Goal: Information Seeking & Learning: Understand process/instructions

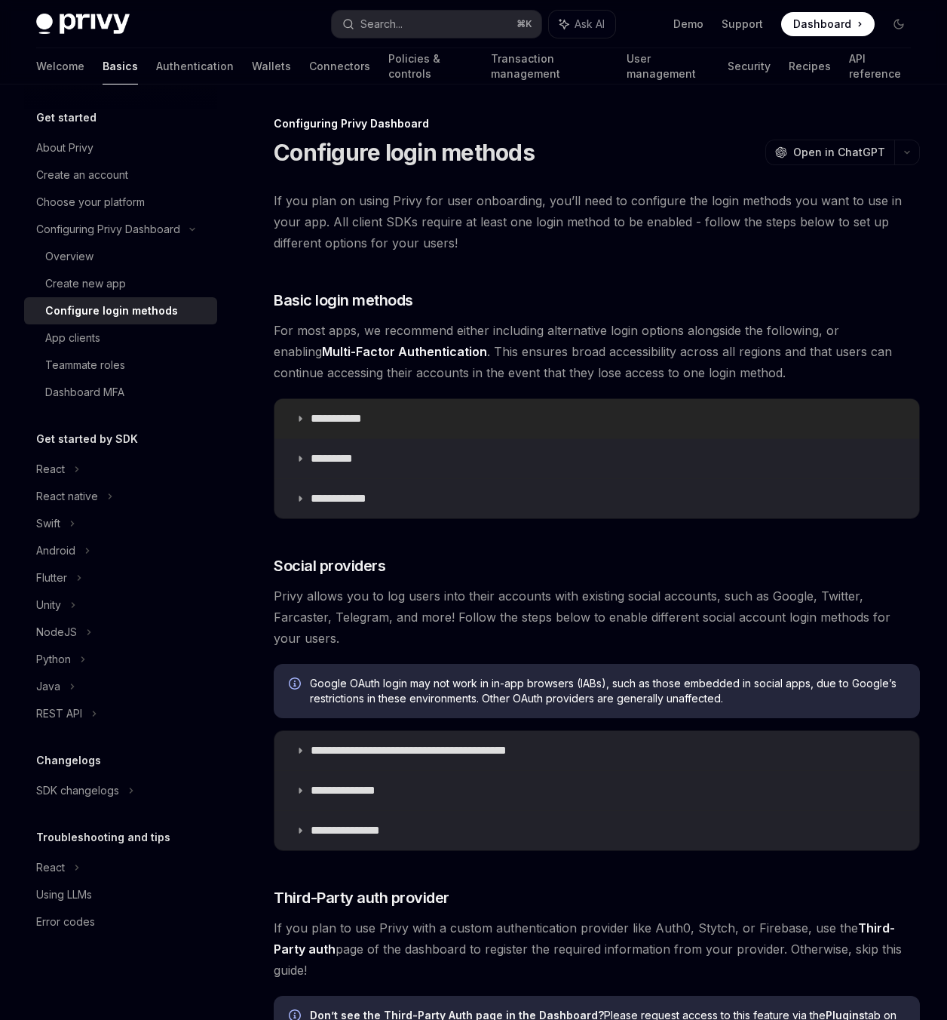
click at [357, 416] on p "**********" at bounding box center [342, 418] width 63 height 15
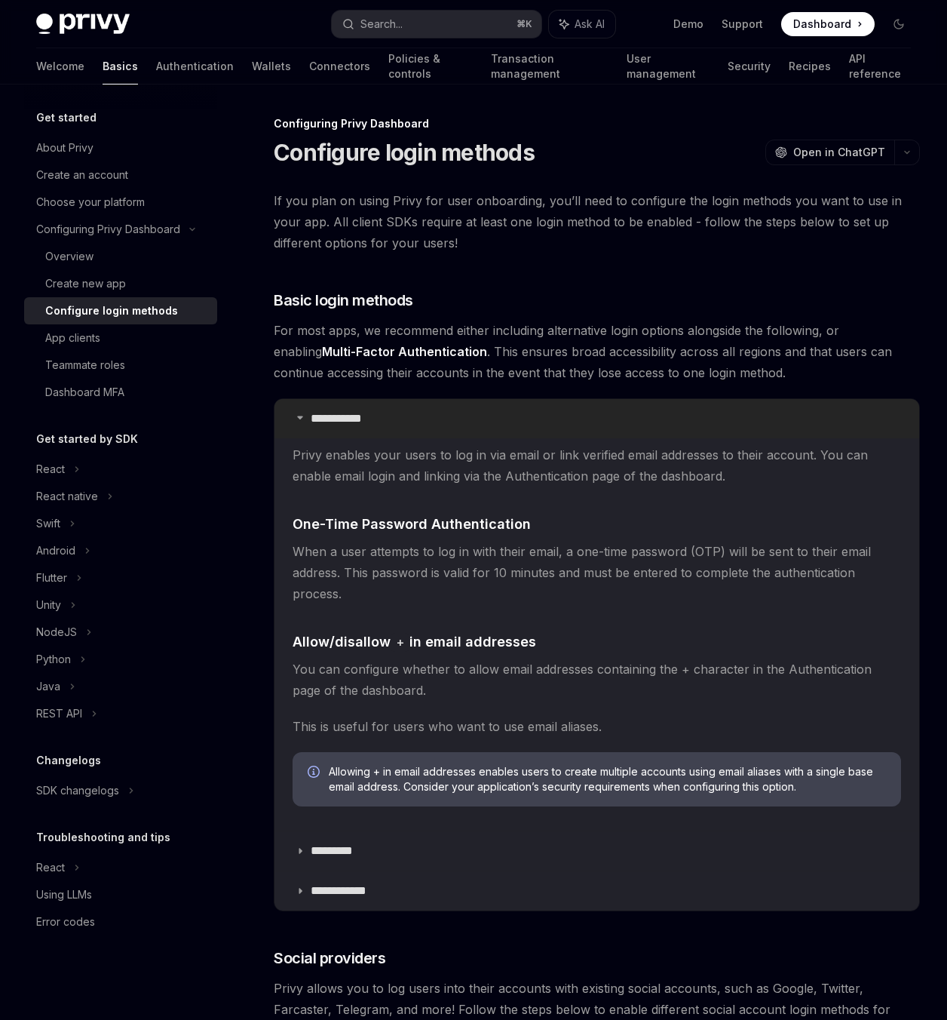
click at [357, 416] on p "**********" at bounding box center [342, 418] width 63 height 15
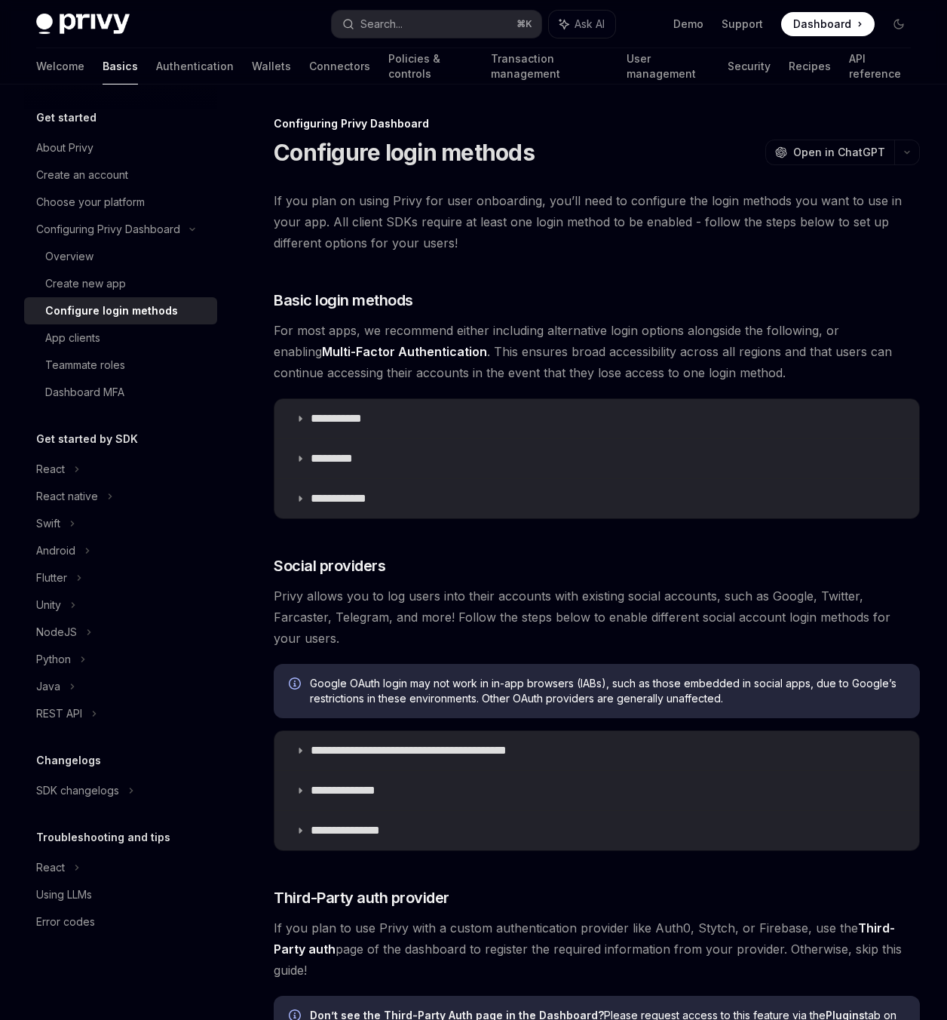
click at [328, 351] on link "Multi-Factor Authentication" at bounding box center [404, 352] width 165 height 16
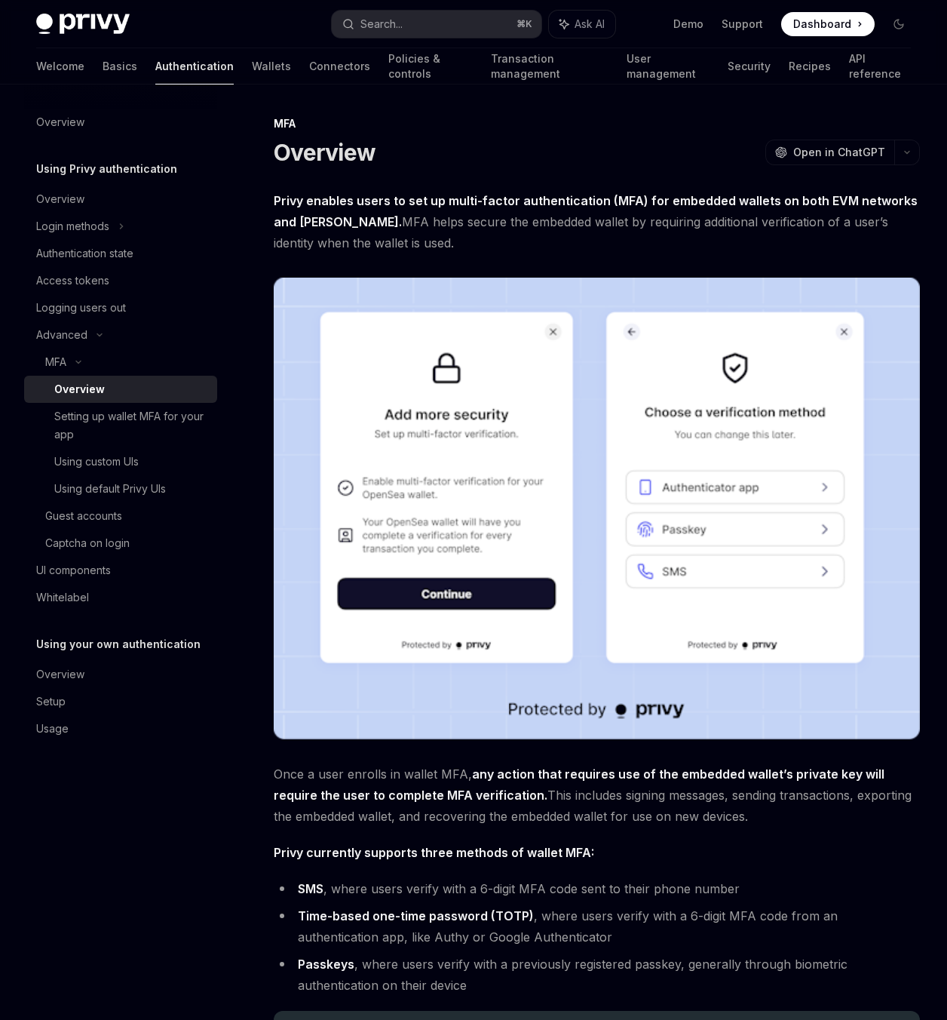
click at [722, 143] on div "Overview OpenAI Open in ChatGPT" at bounding box center [597, 152] width 646 height 27
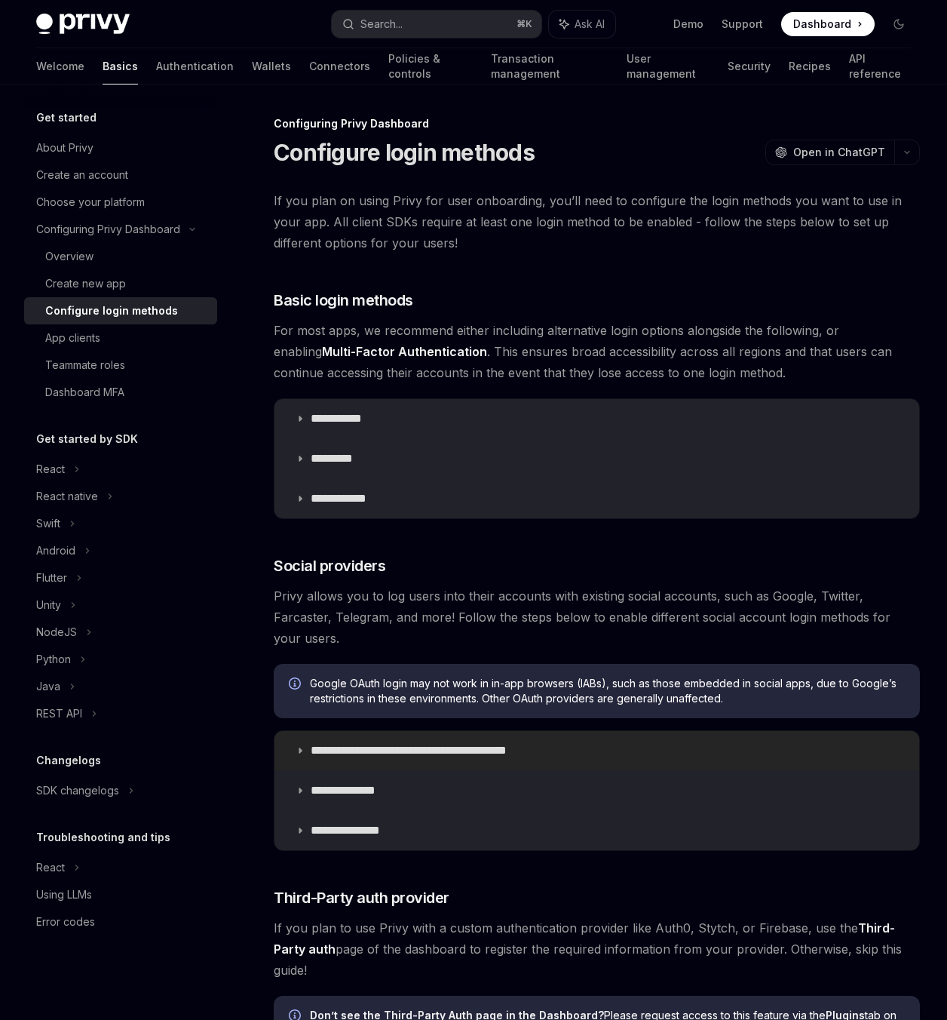
click at [359, 743] on p "**********" at bounding box center [435, 750] width 249 height 15
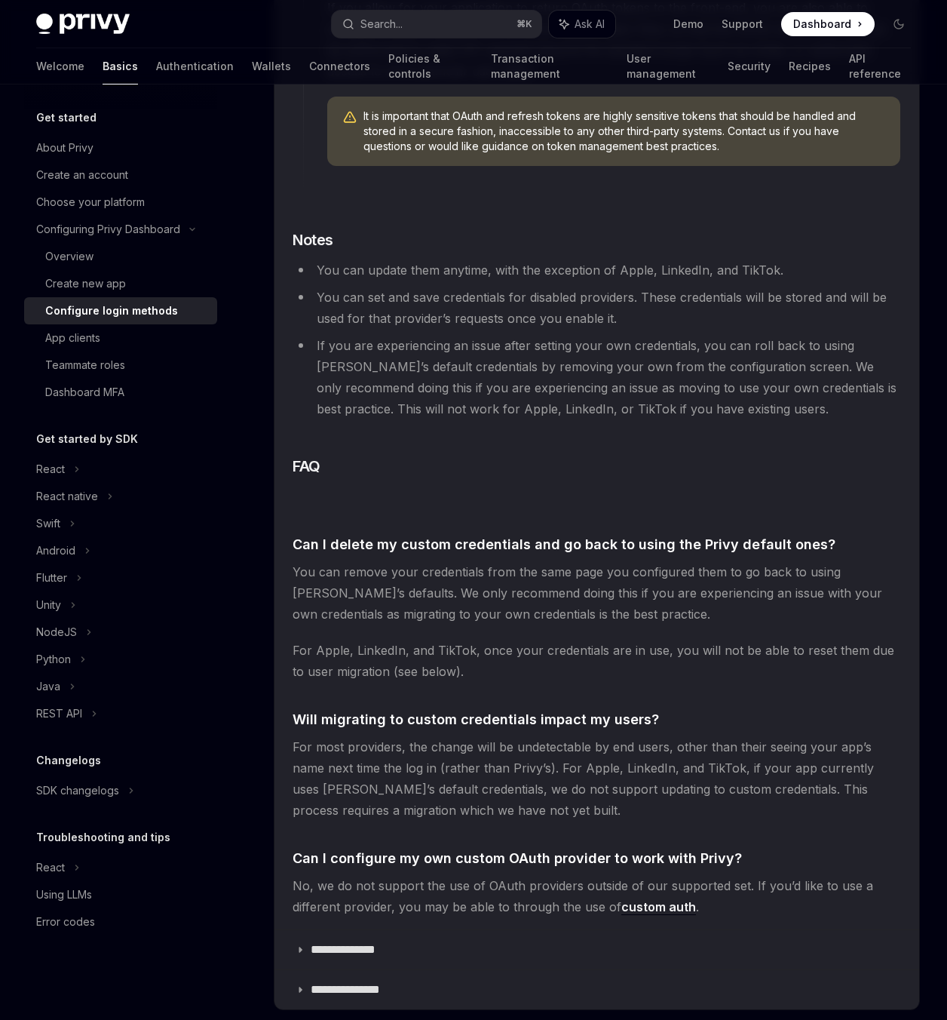
scroll to position [2328, 0]
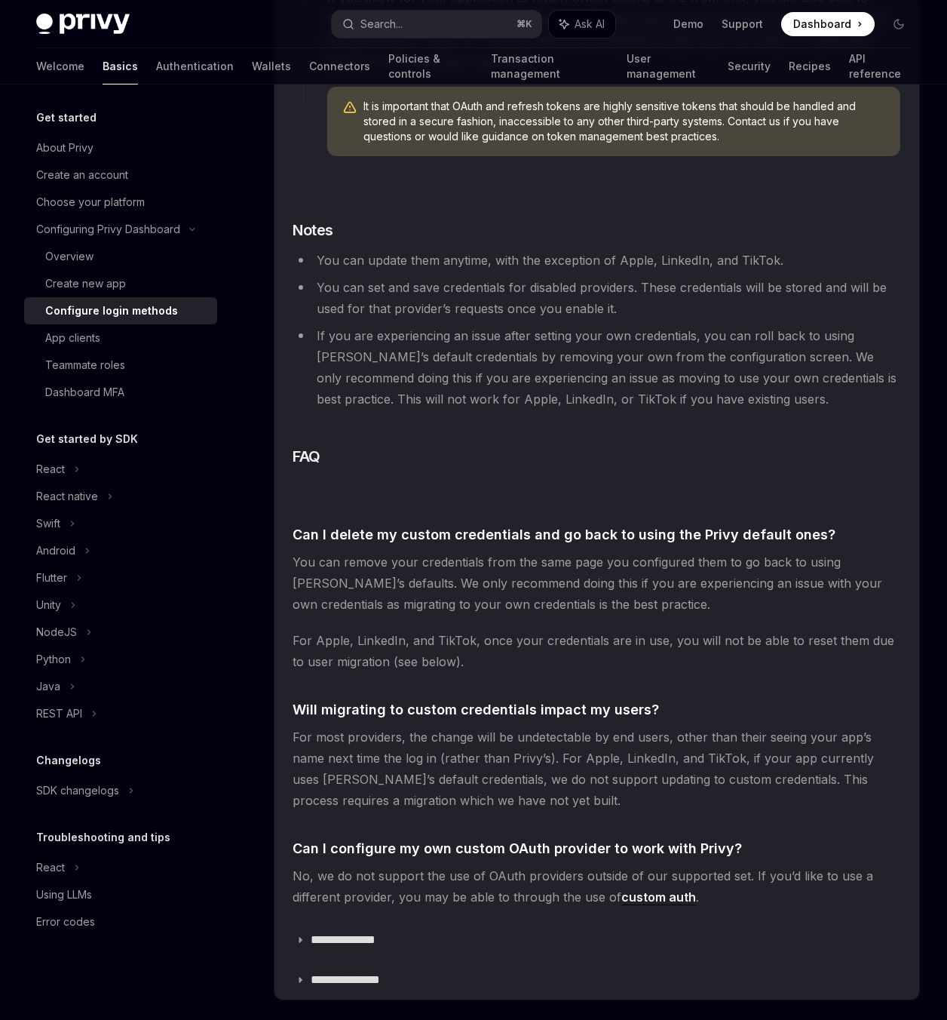
click at [652, 889] on link "custom auth" at bounding box center [658, 897] width 75 height 16
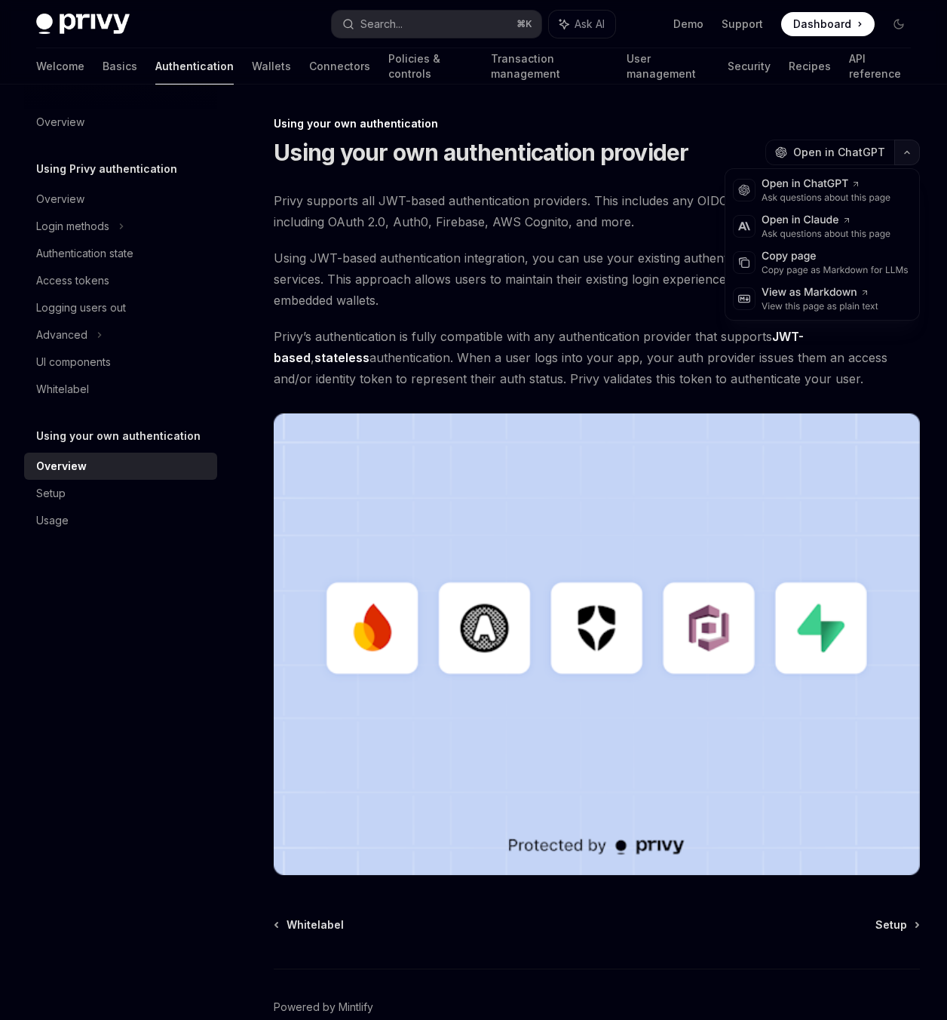
click at [906, 153] on icon "button" at bounding box center [907, 152] width 18 height 6
click at [410, 284] on span "Using JWT-based authentication integration, you can use your existing authentic…" at bounding box center [597, 278] width 646 height 63
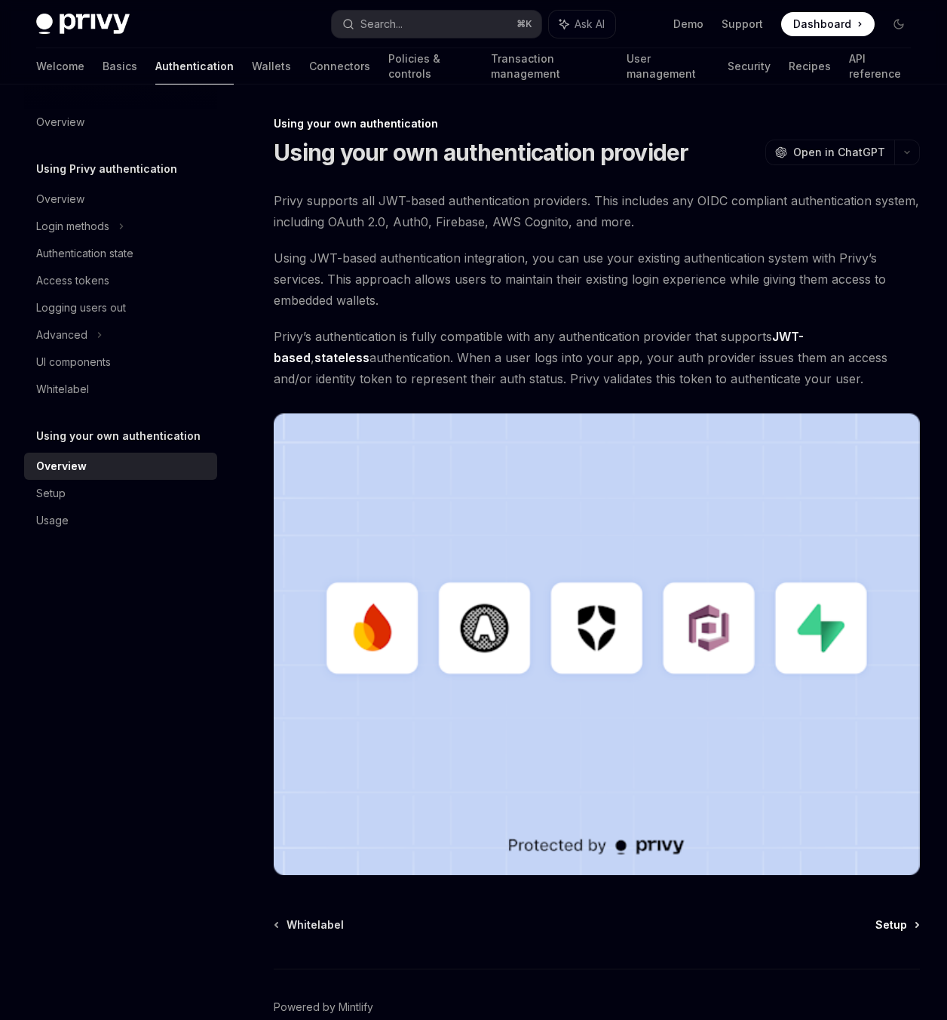
click at [891, 925] on span "Setup" at bounding box center [892, 924] width 32 height 15
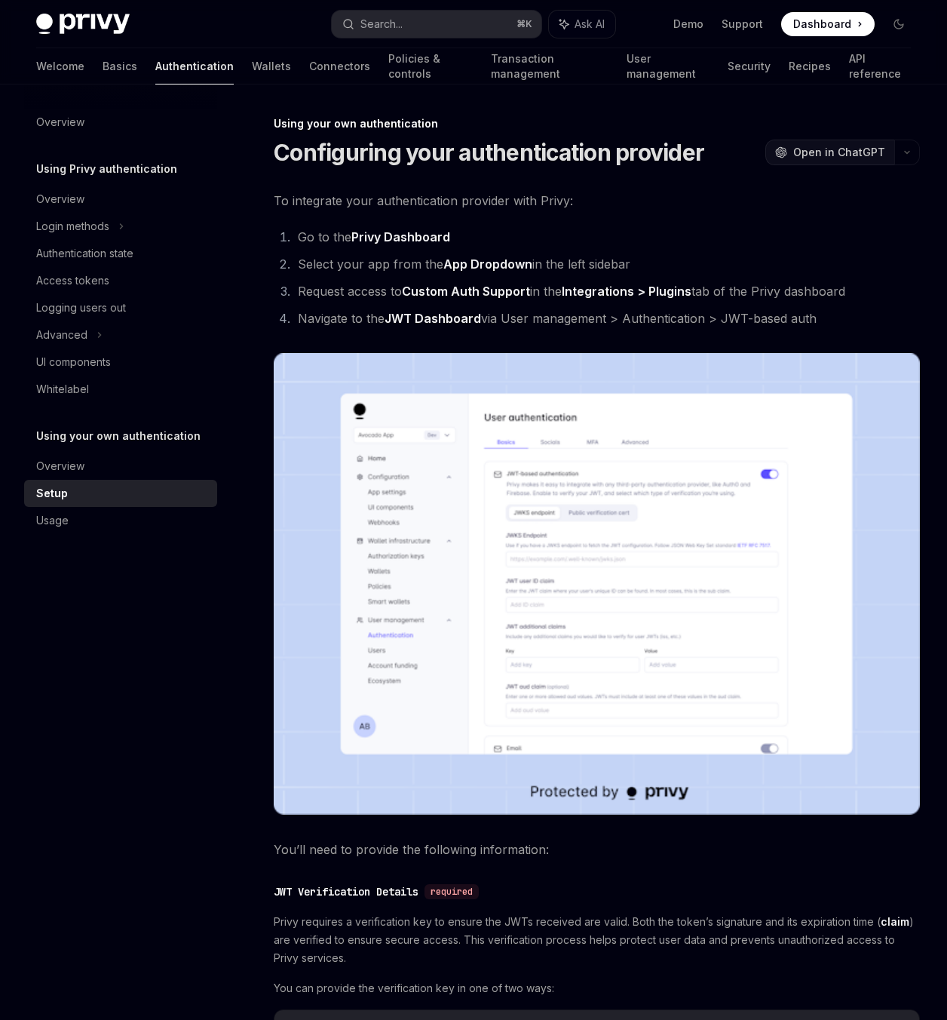
click at [840, 152] on span "Open in ChatGPT" at bounding box center [839, 152] width 92 height 15
click at [665, 235] on li "Go to the Privy Dashboard" at bounding box center [606, 236] width 627 height 21
click at [54, 523] on div "Usage" at bounding box center [52, 520] width 32 height 18
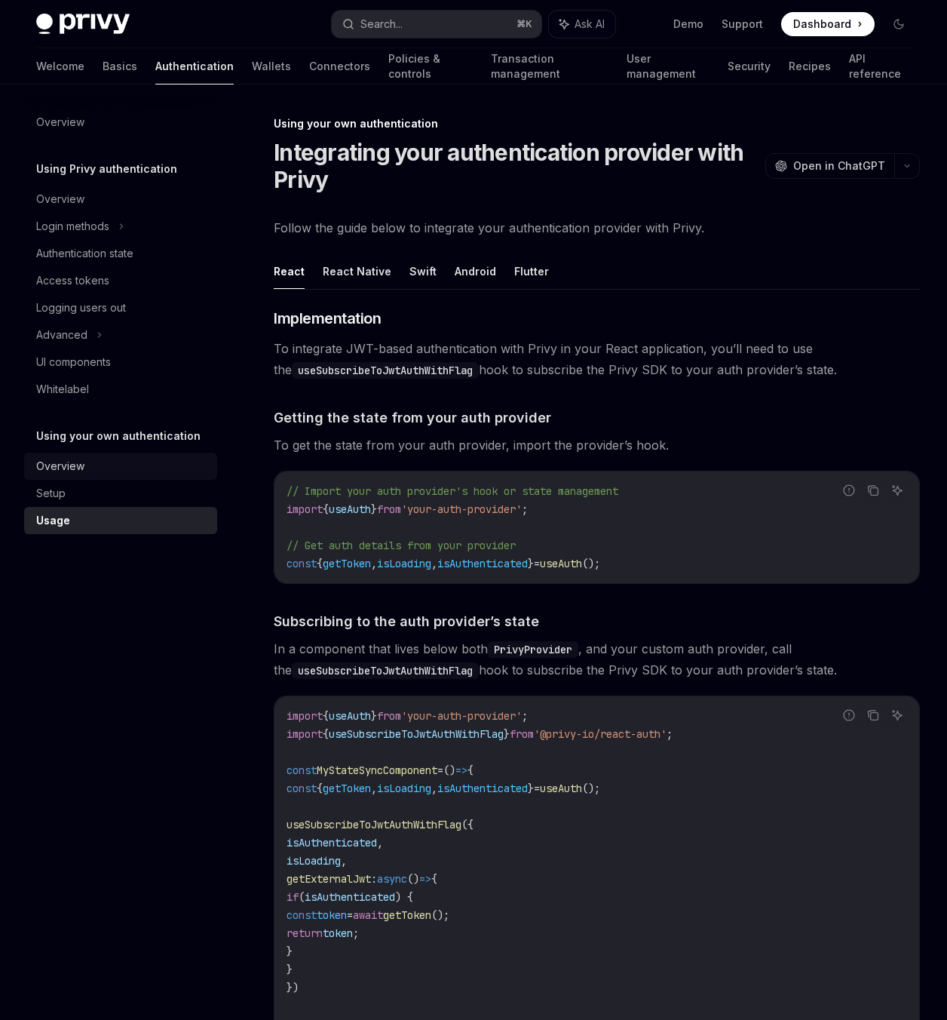
click at [89, 466] on div "Overview" at bounding box center [122, 466] width 172 height 18
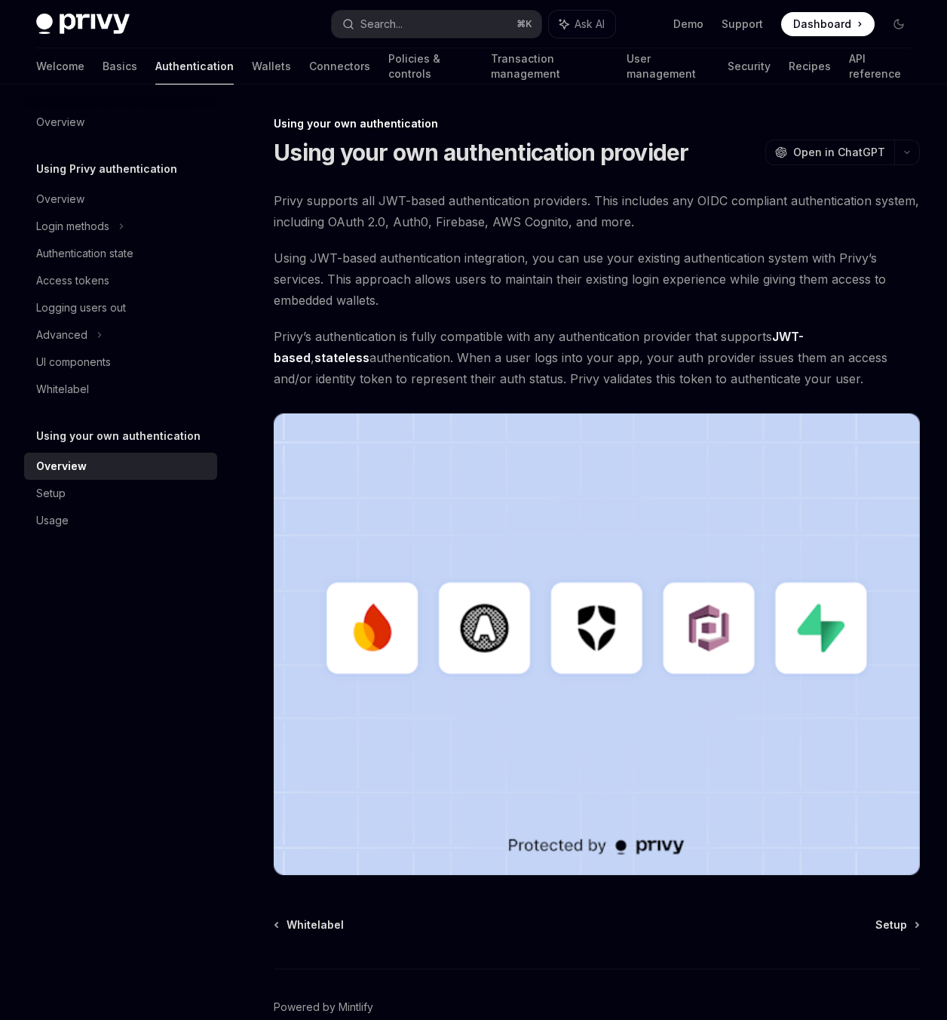
scroll to position [79, 0]
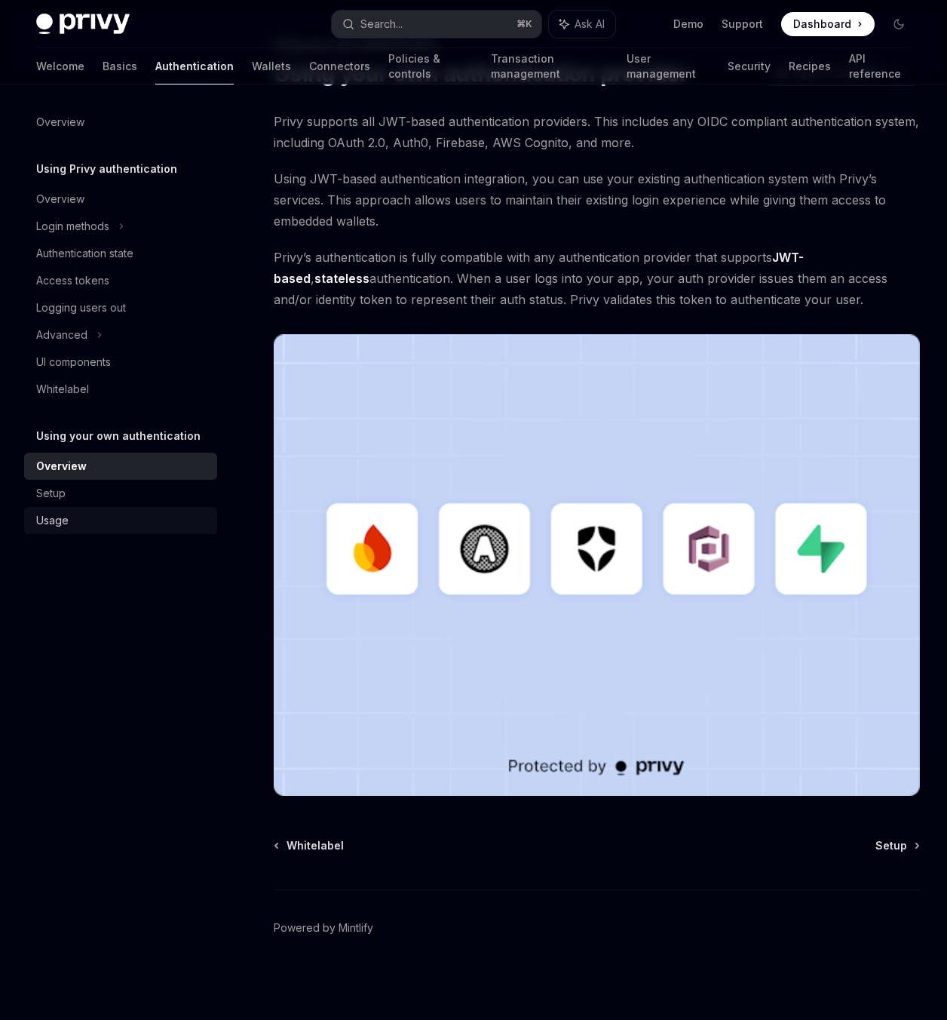
click at [71, 521] on div "Usage" at bounding box center [122, 520] width 172 height 18
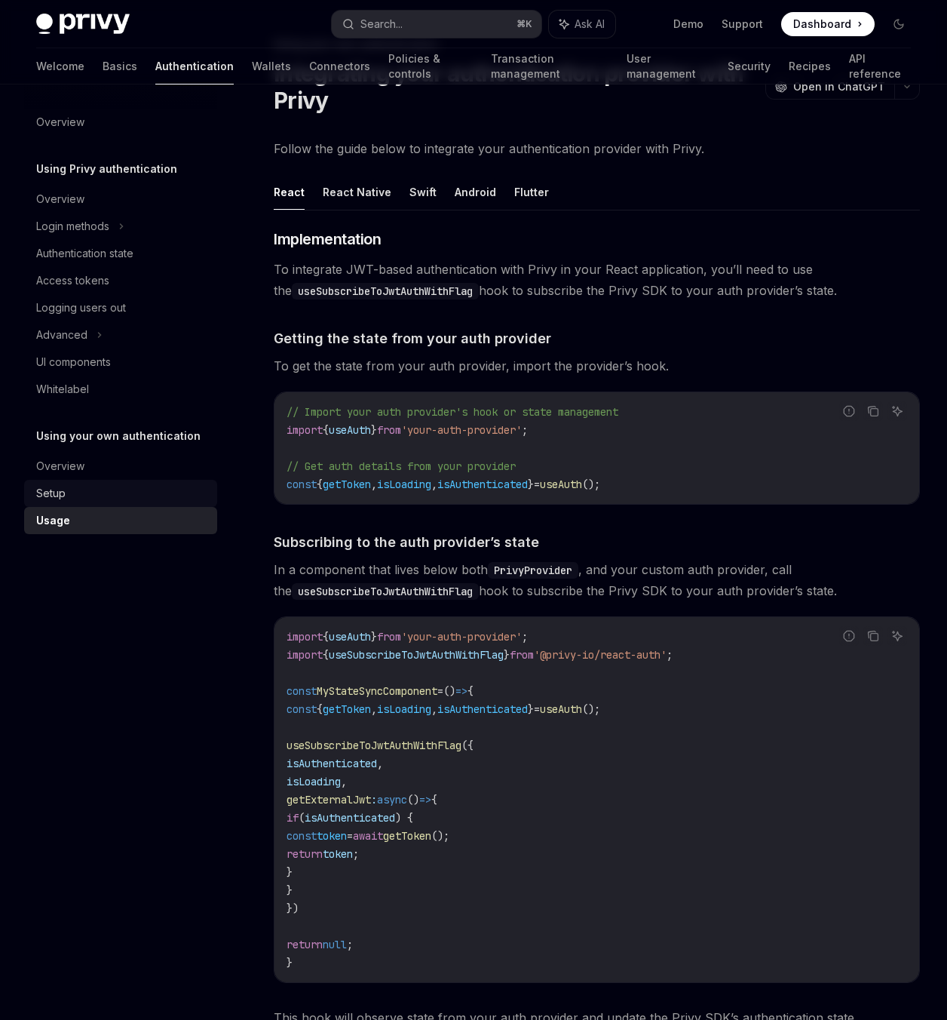
click at [64, 491] on div "Setup" at bounding box center [50, 493] width 29 height 18
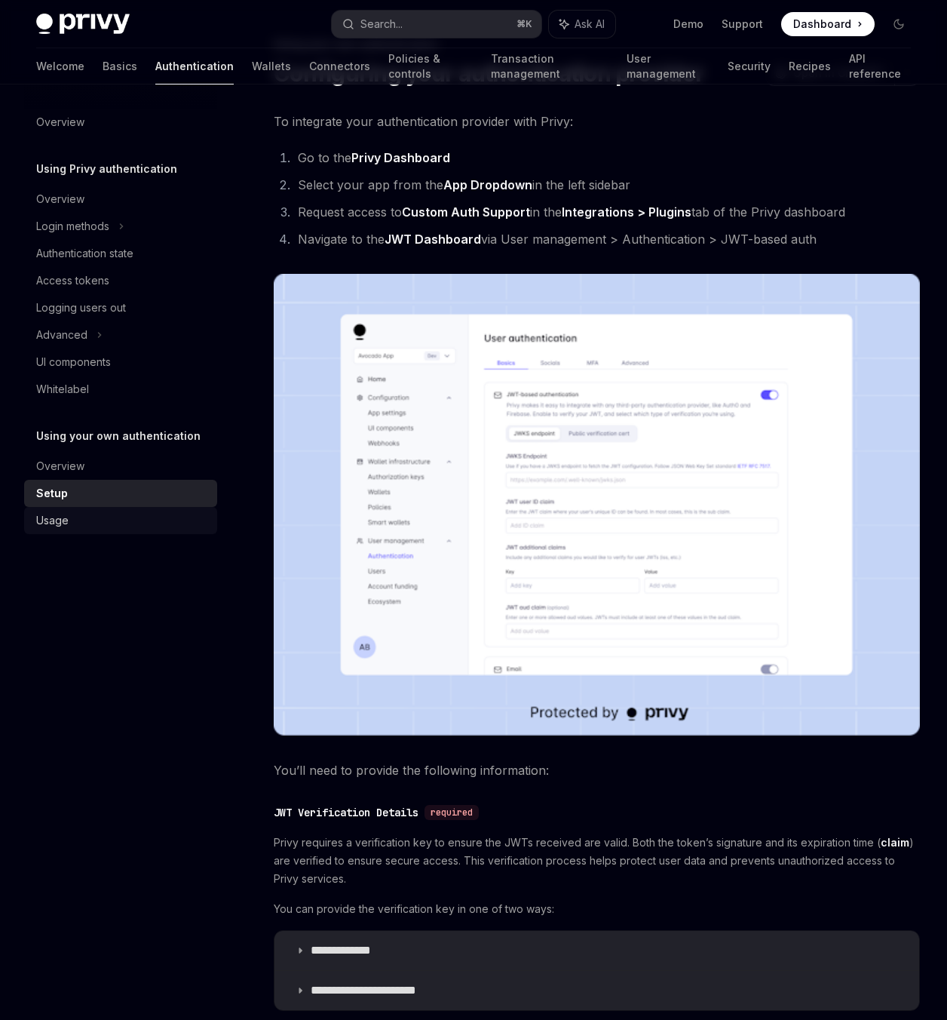
click at [72, 522] on div "Usage" at bounding box center [122, 520] width 172 height 18
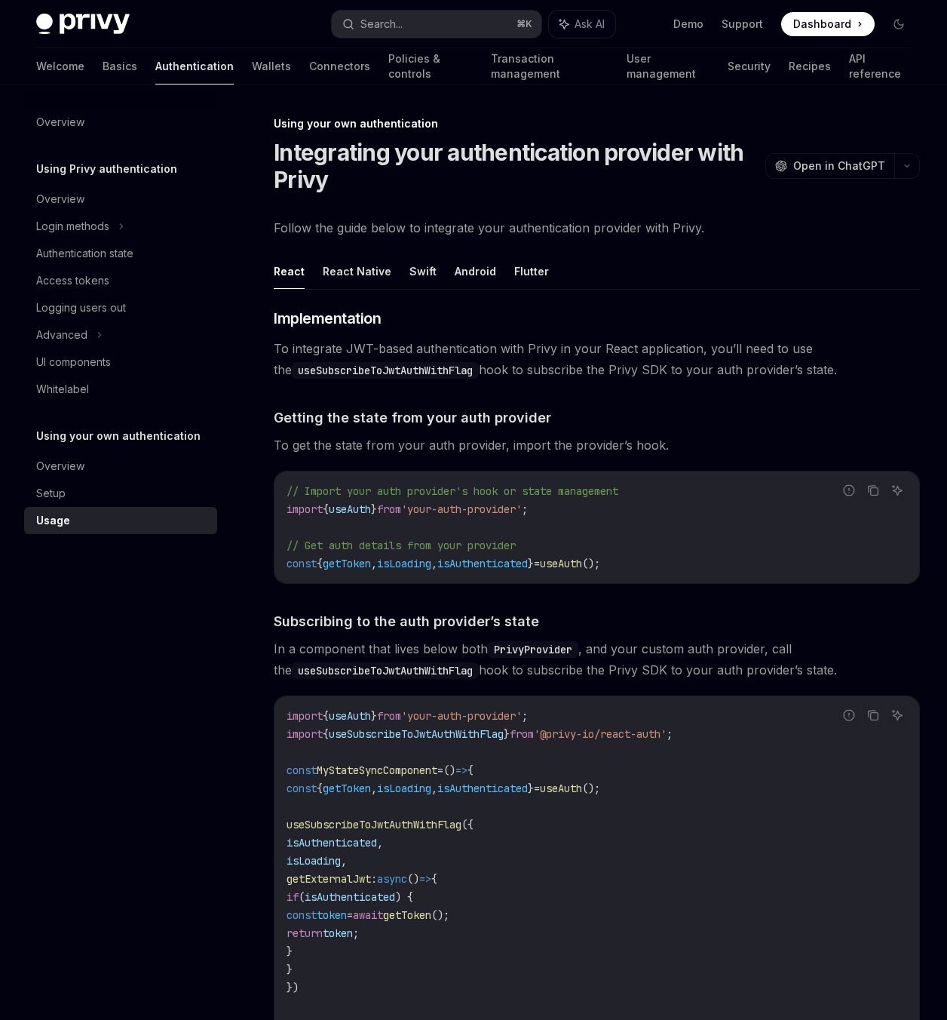
type textarea "*"
